Goal: Information Seeking & Learning: Find specific fact

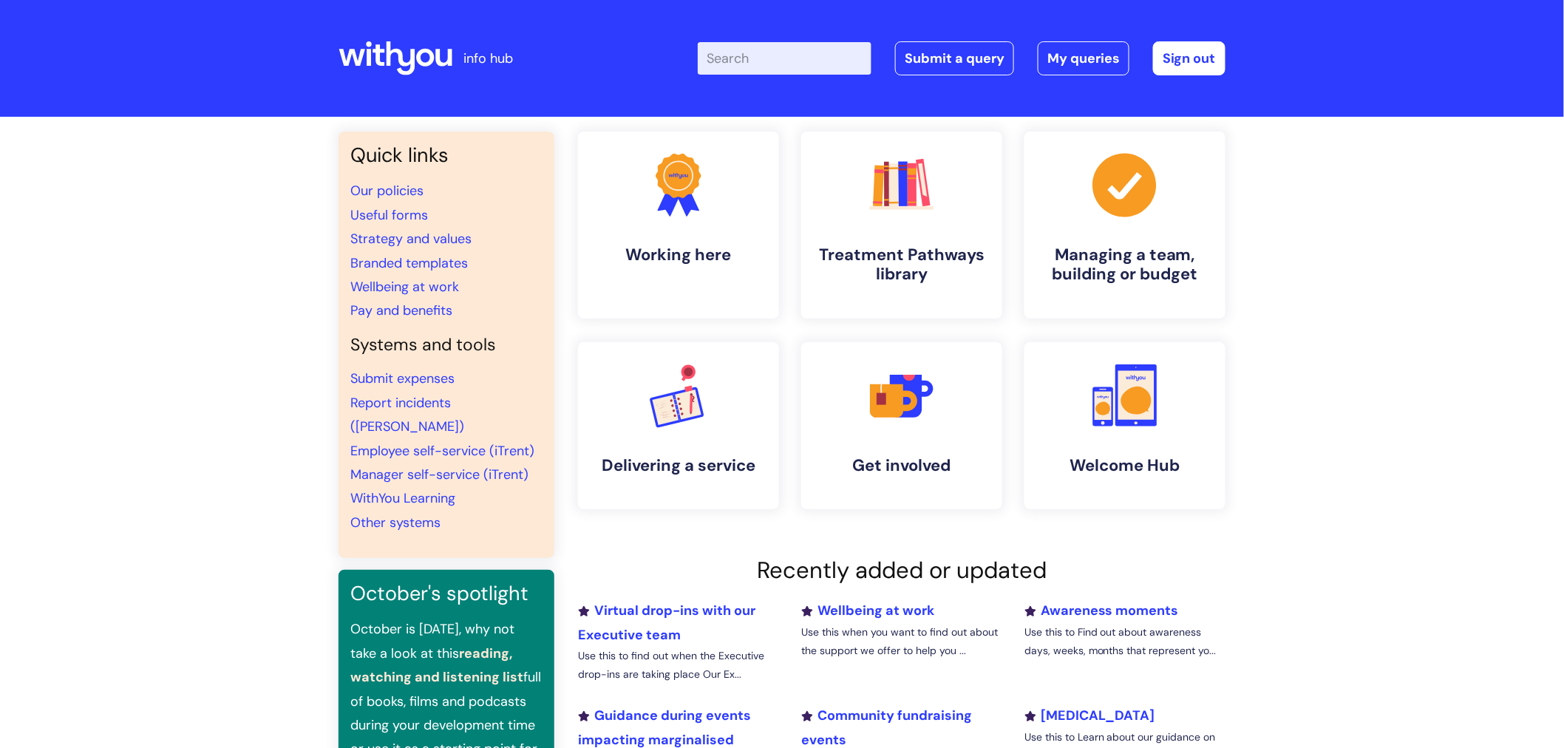
click at [776, 69] on input "Enter your search term here..." at bounding box center [785, 58] width 174 height 33
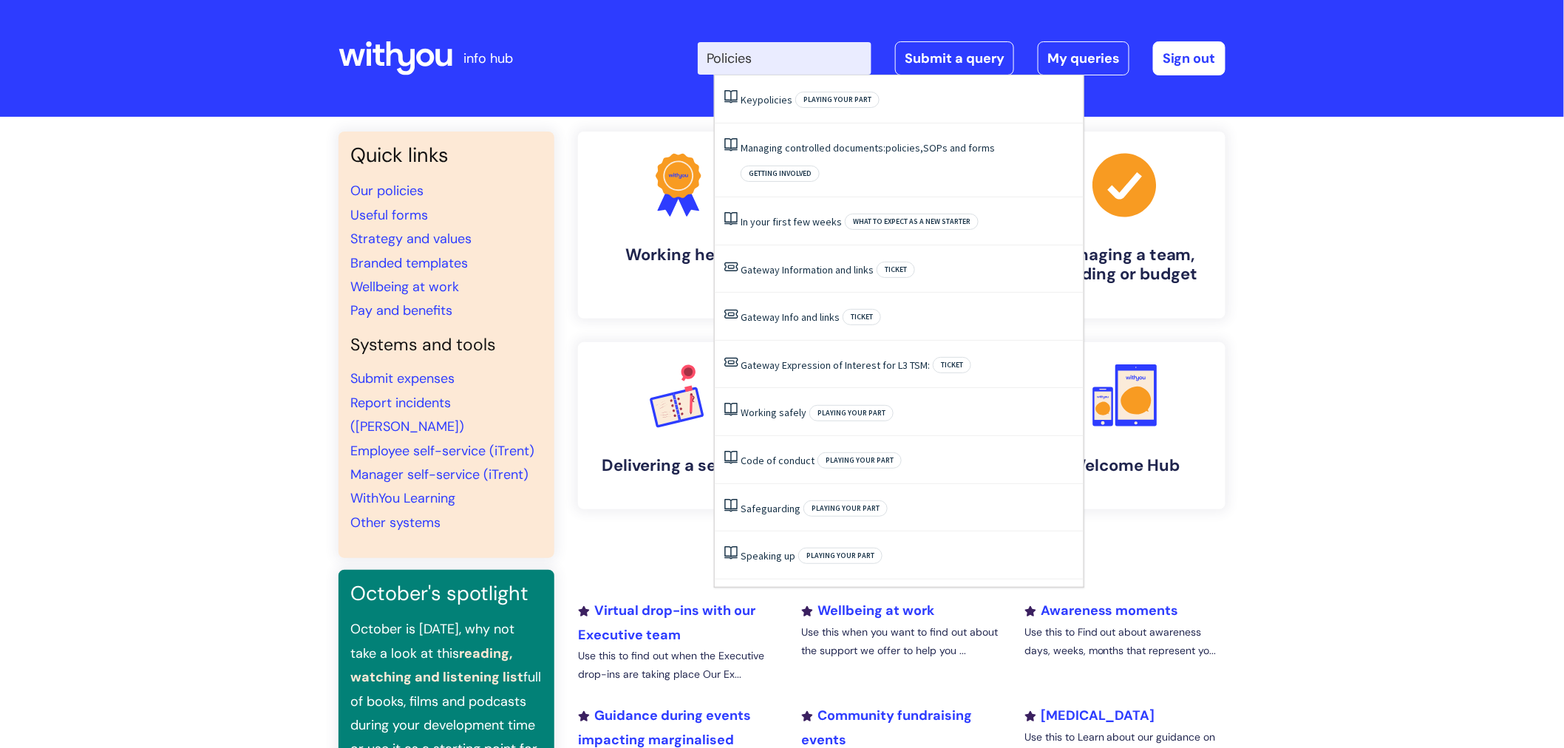
click at [778, 62] on input "Policies" at bounding box center [785, 58] width 174 height 33
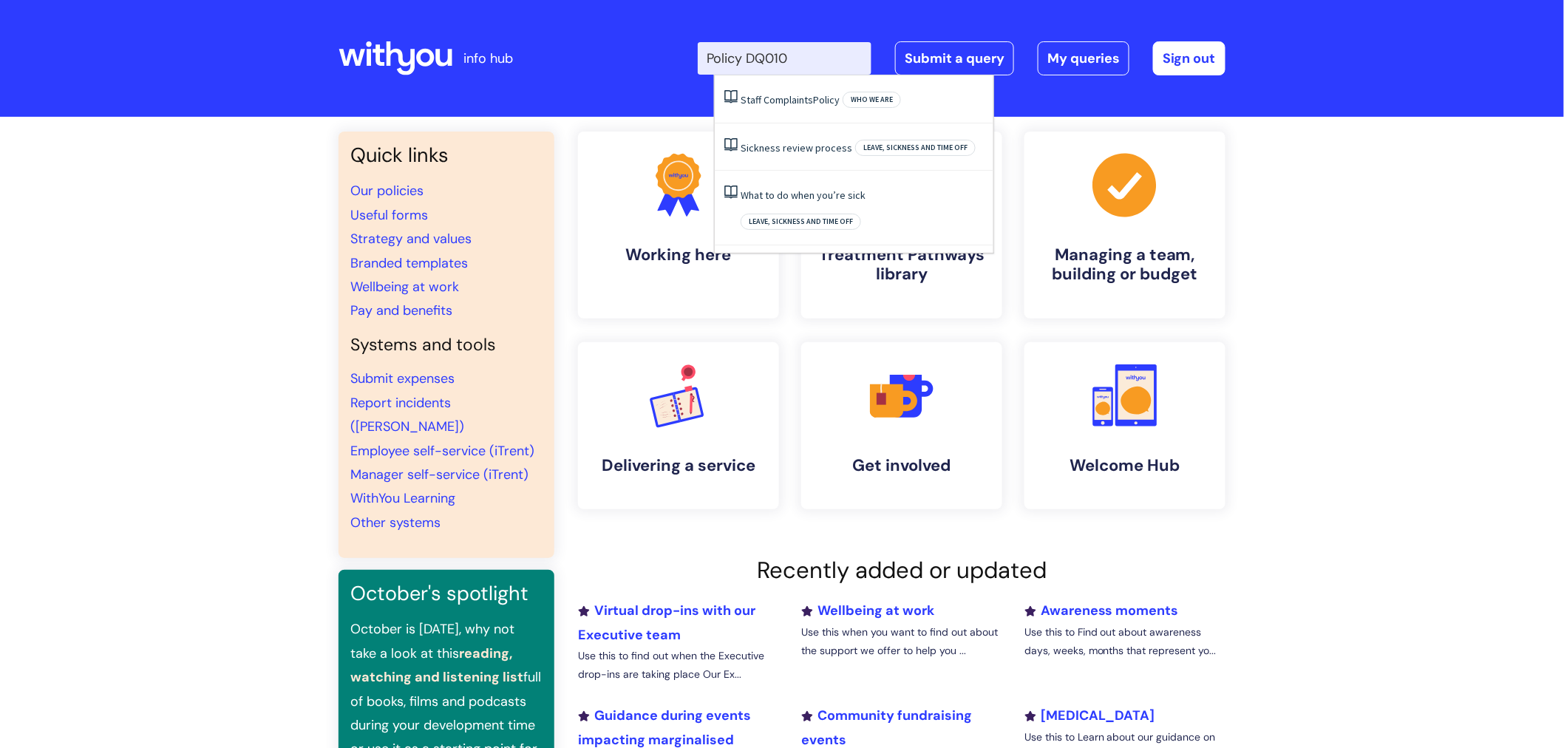
type input "Policy DQ010"
click button "Search" at bounding box center [0, 0] width 0 height 0
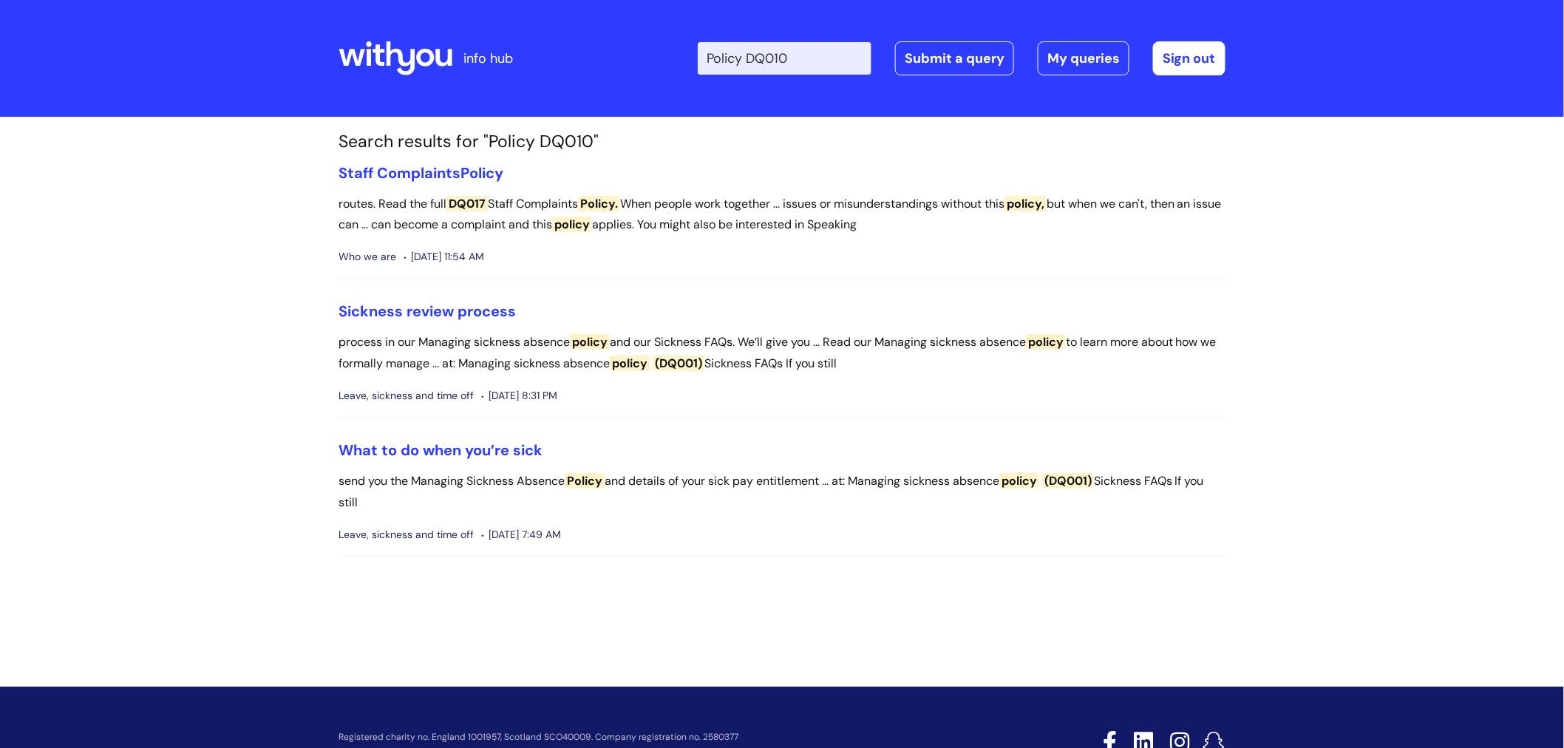
click at [738, 55] on input "Policy DQ010" at bounding box center [785, 58] width 174 height 33
click at [804, 60] on input "Policy DQ010" at bounding box center [785, 58] width 174 height 33
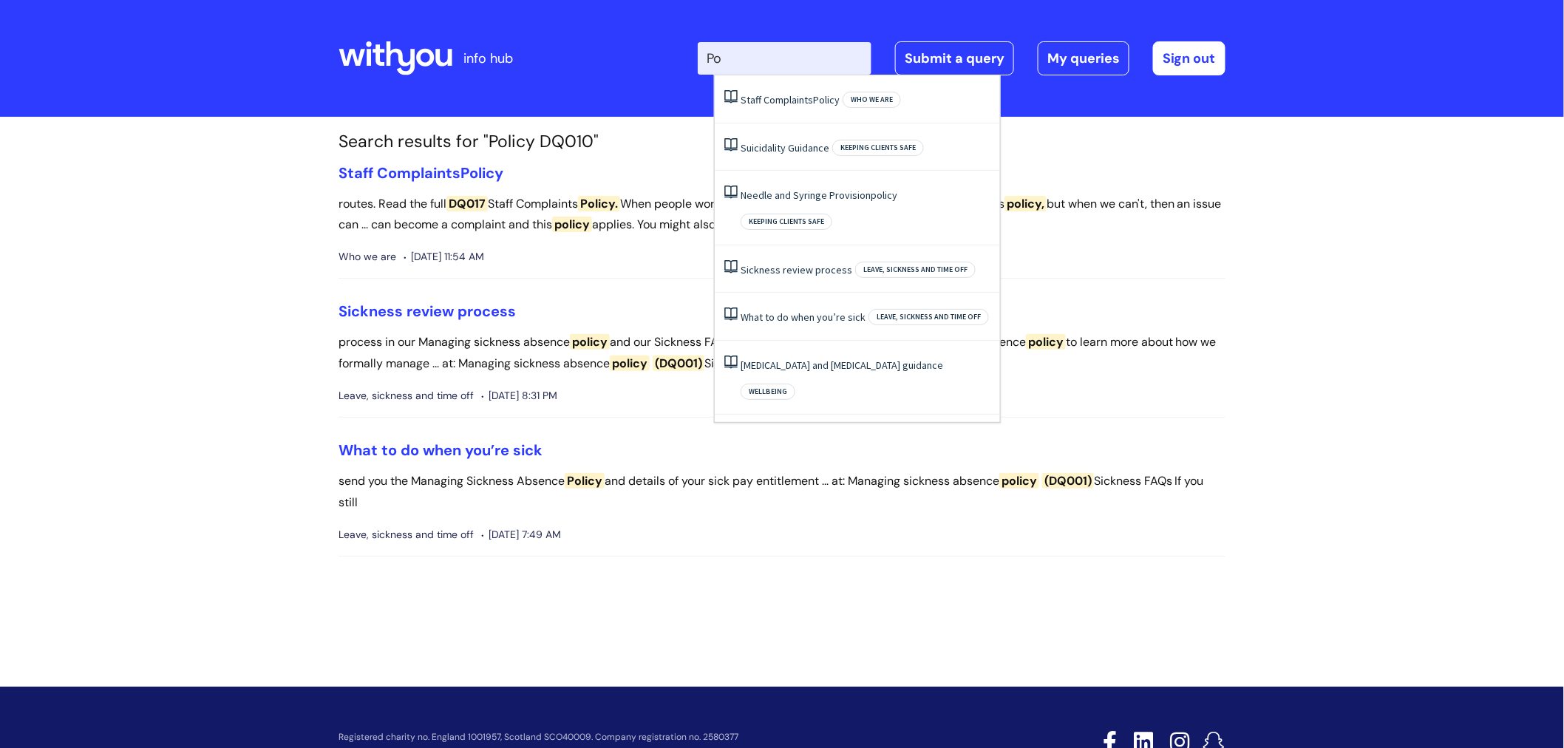
type input "P"
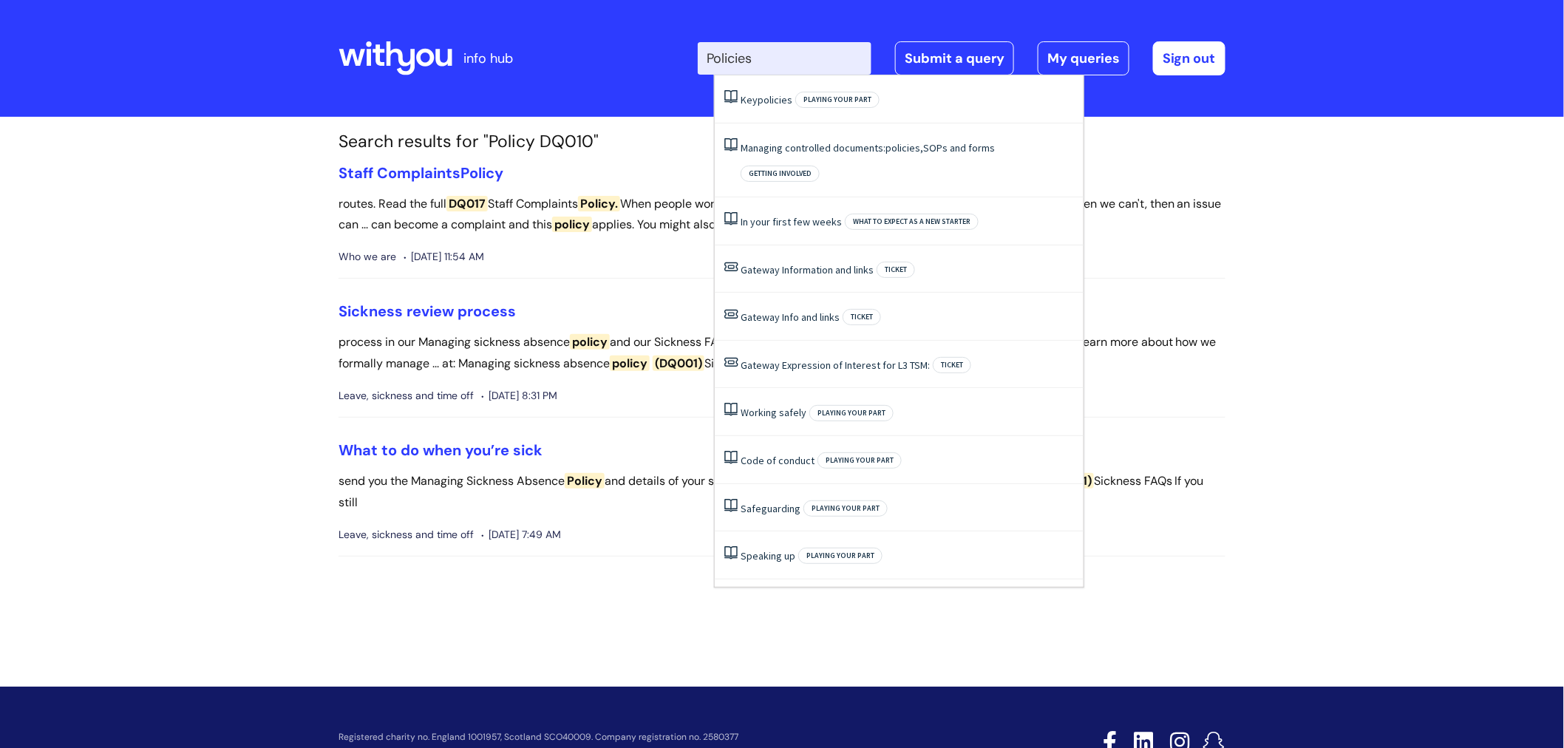
type input "Policies"
click button "Search" at bounding box center [0, 0] width 0 height 0
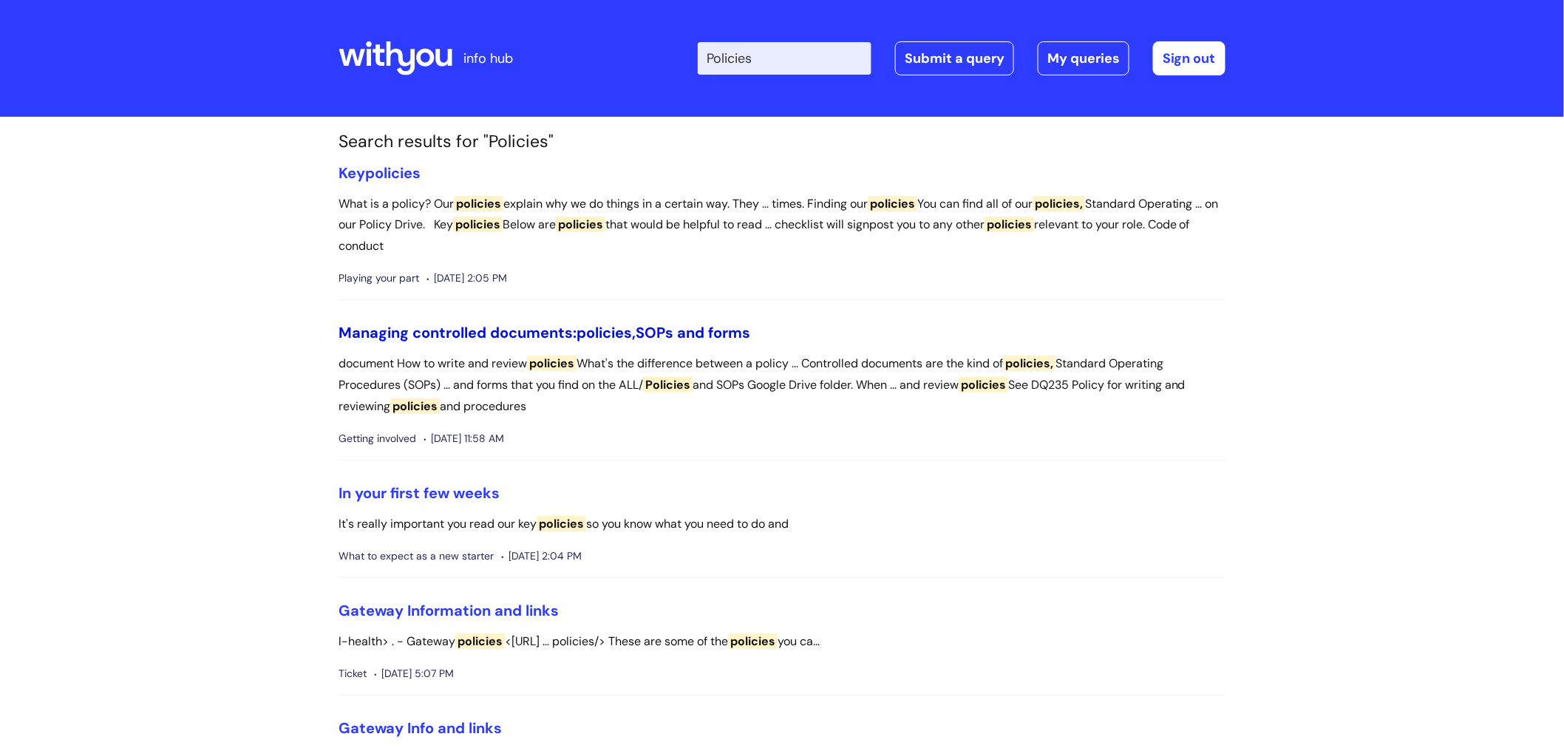
click at [612, 335] on span "policies," at bounding box center [606, 332] width 59 height 19
click at [777, 61] on input "Policies" at bounding box center [785, 58] width 174 height 33
type input "Polic"
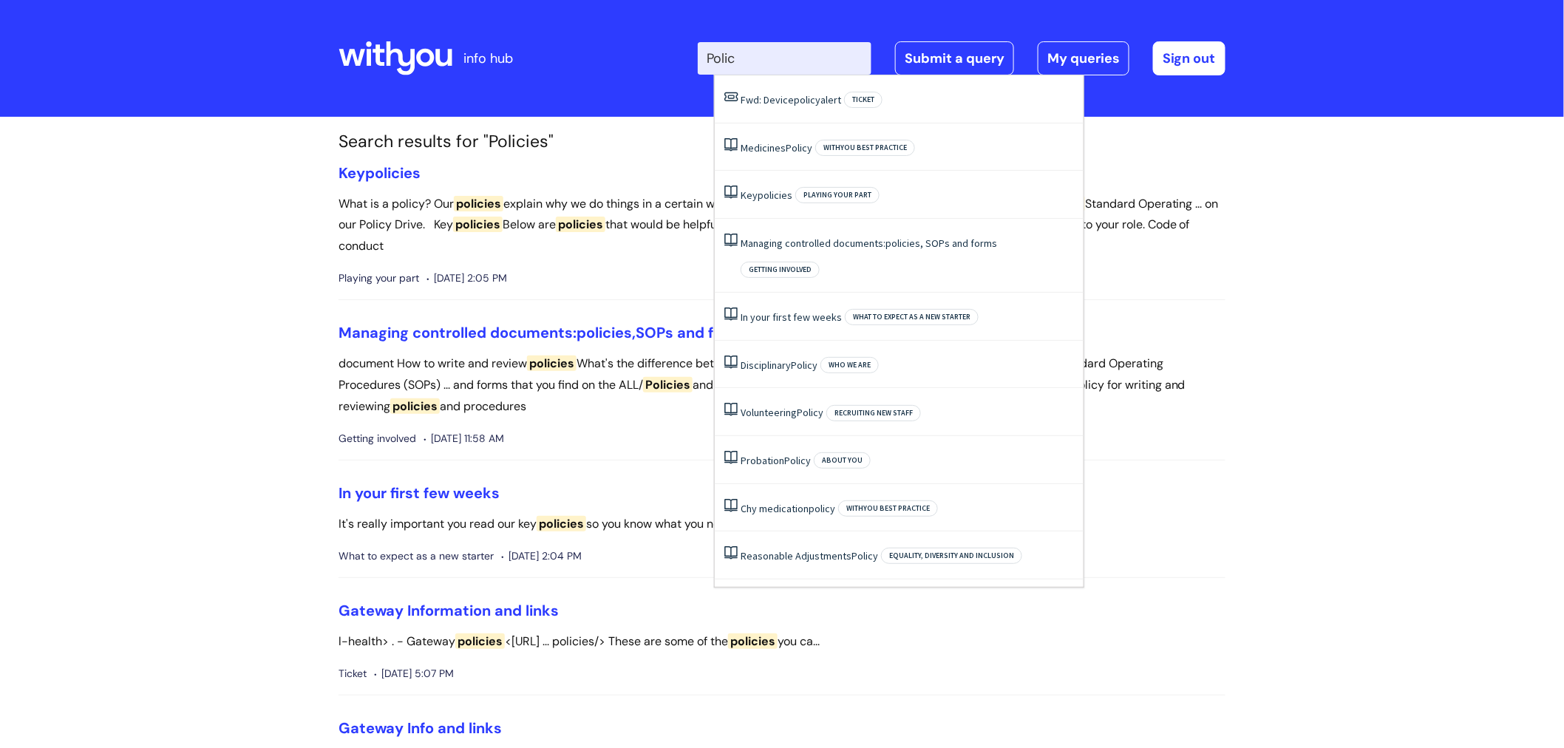
click at [777, 61] on input "Polic" at bounding box center [785, 58] width 174 height 33
click at [778, 197] on span "policies" at bounding box center [775, 195] width 35 height 13
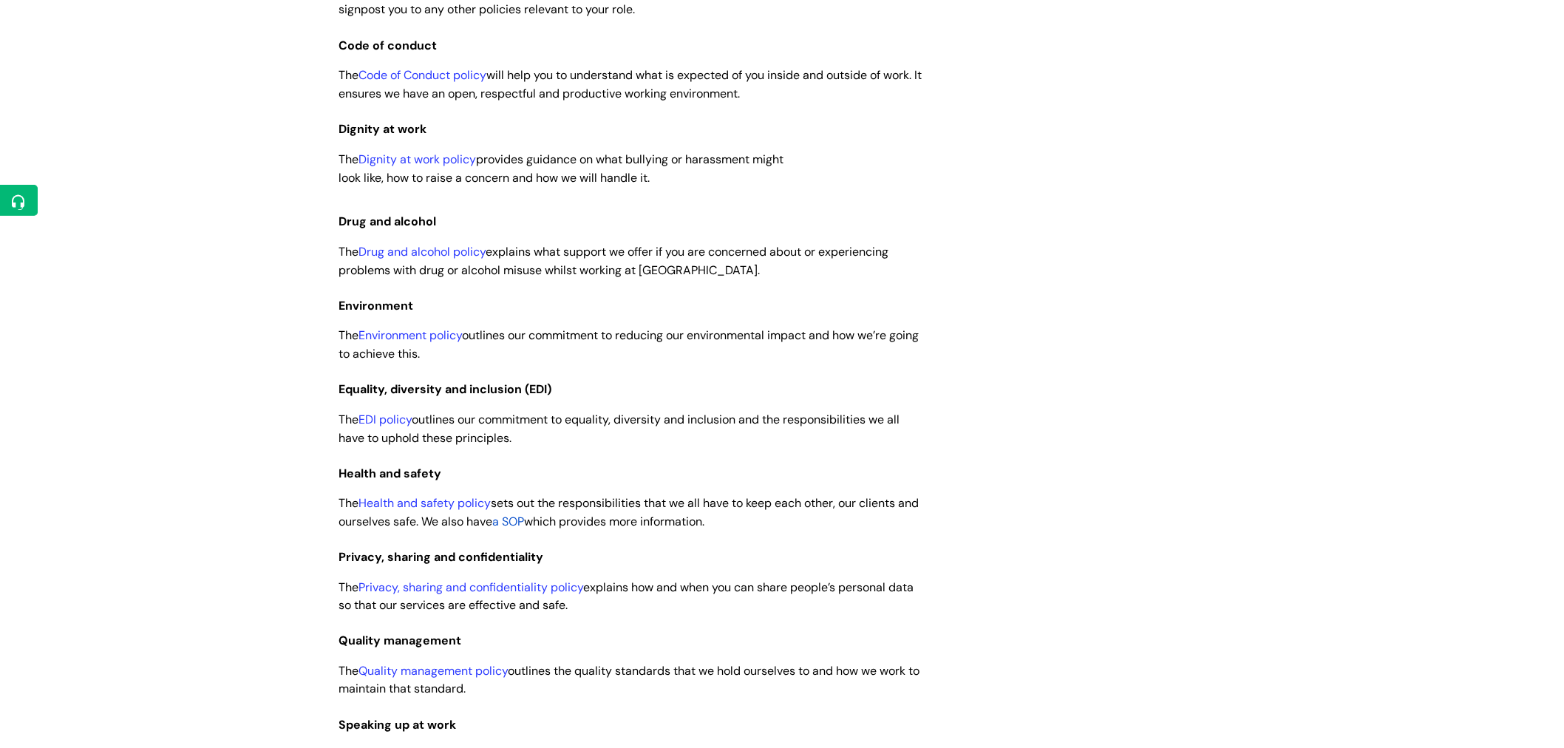
scroll to position [577, 0]
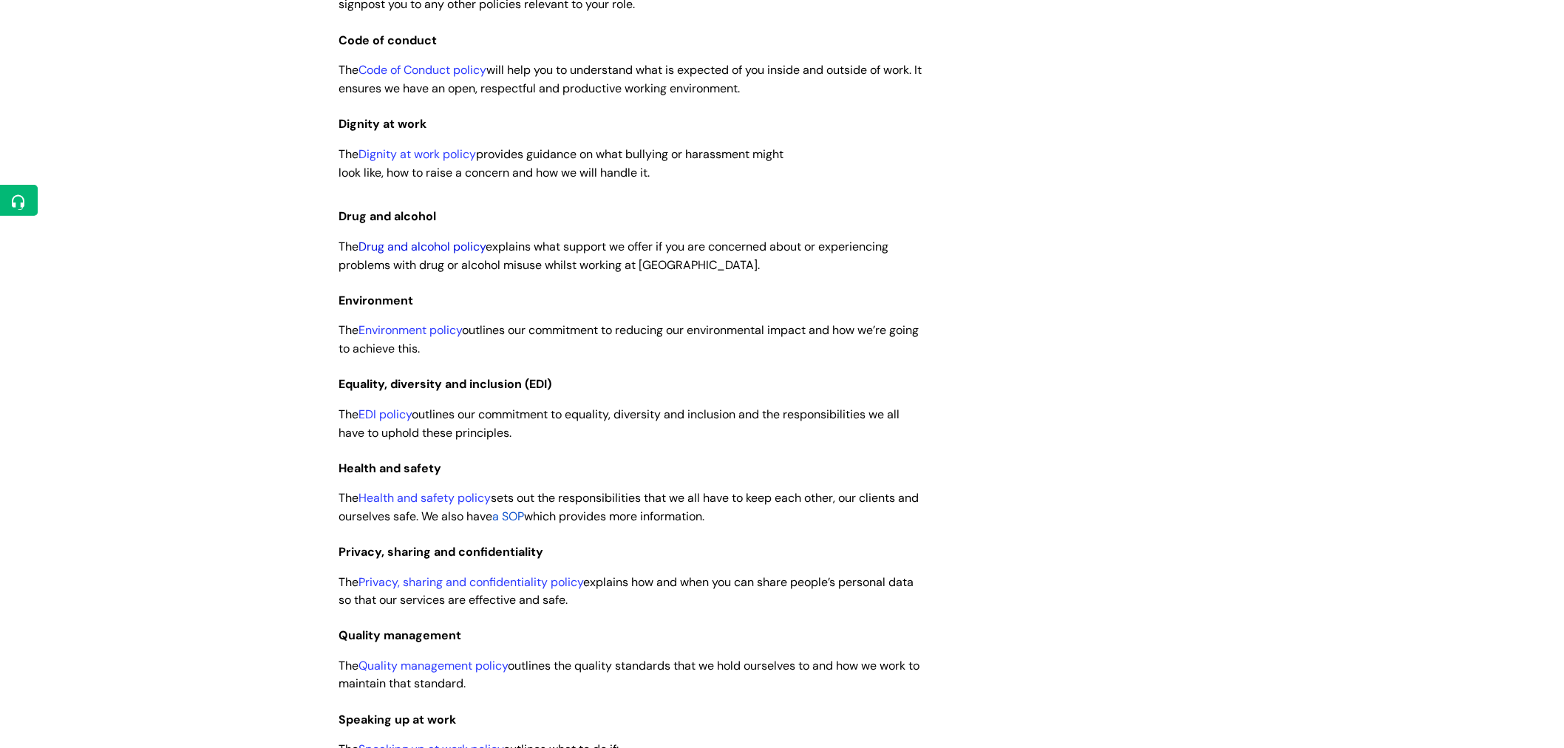
click at [407, 247] on link "Drug and alcohol policy" at bounding box center [422, 247] width 127 height 16
